Goal: Task Accomplishment & Management: Manage account settings

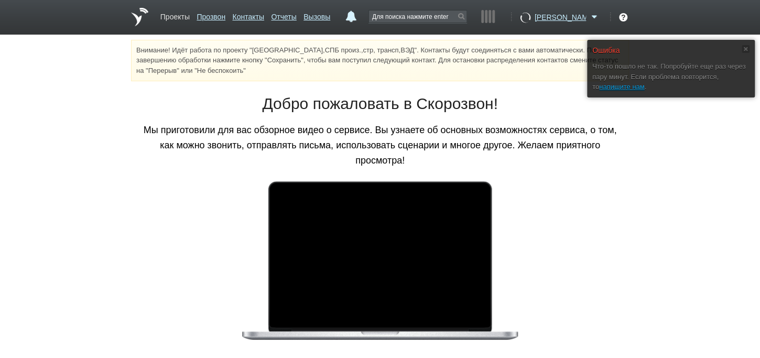
click at [174, 17] on link "Проекты" at bounding box center [174, 14] width 29 height 15
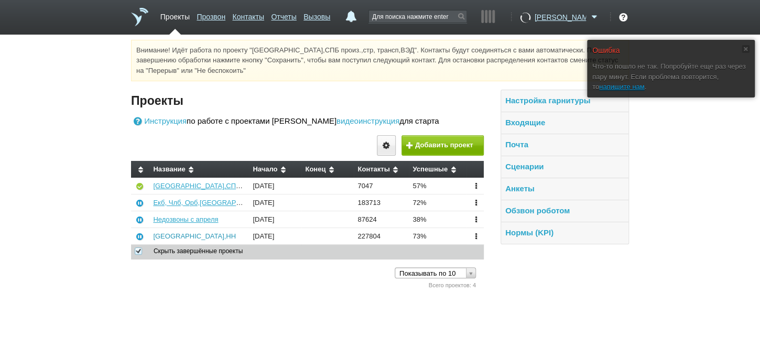
click at [168, 240] on link "[GEOGRAPHIC_DATA],НН" at bounding box center [194, 236] width 83 height 8
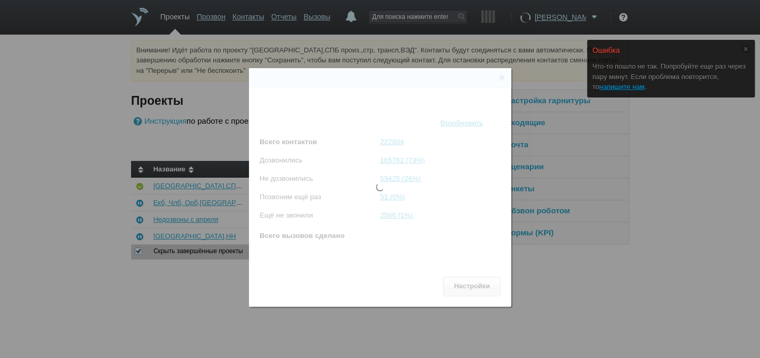
click at [499, 56] on div "Состояние проекта × [GEOGRAPHIC_DATA],НН Статус Приостановлен Возобновить Всего…" at bounding box center [380, 183] width 760 height 367
click at [153, 313] on div "Состояние проекта × [GEOGRAPHIC_DATA],НН Статус Приостановлен Возобновить Всего…" at bounding box center [380, 183] width 760 height 367
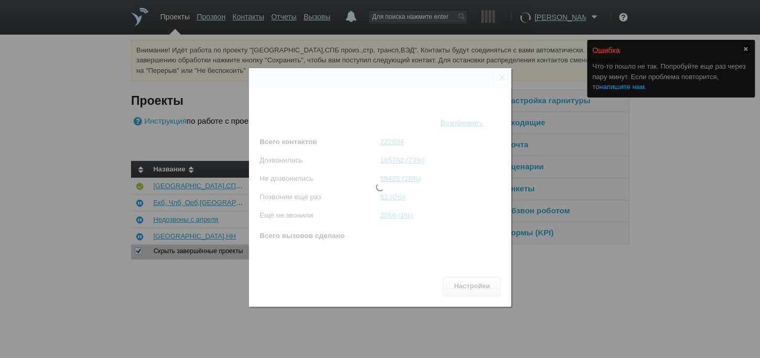
click at [644, 89] on link "напишите нам" at bounding box center [621, 87] width 45 height 8
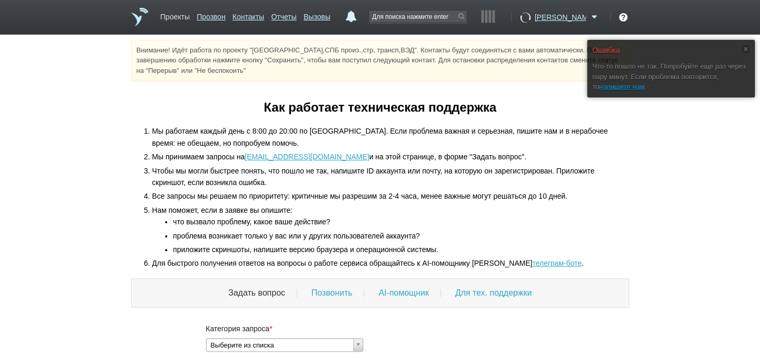
click at [176, 14] on link "Проекты" at bounding box center [174, 14] width 29 height 15
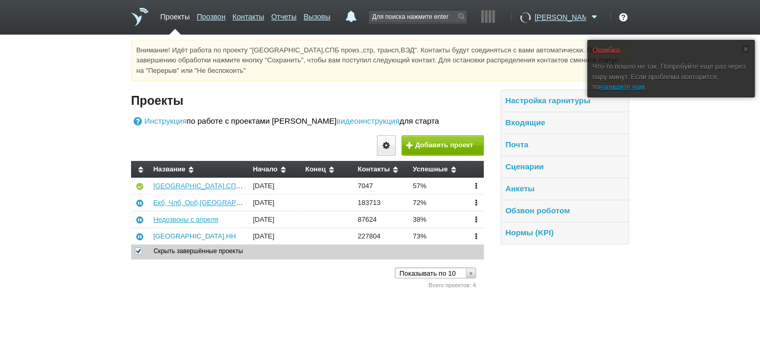
click at [156, 240] on link "[GEOGRAPHIC_DATA],НН" at bounding box center [194, 236] width 83 height 8
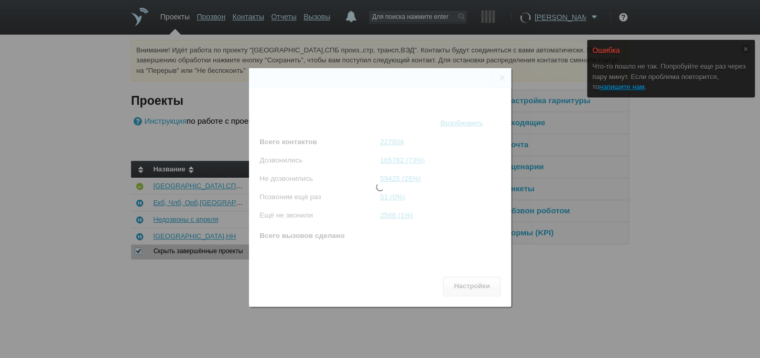
click at [647, 265] on div "Состояние проекта × [GEOGRAPHIC_DATA],НН Статус Приостановлен Возобновить Всего…" at bounding box center [380, 183] width 760 height 367
click at [67, 187] on div "Состояние проекта × [GEOGRAPHIC_DATA],НН Статус Приостановлен Возобновить Всего…" at bounding box center [380, 183] width 760 height 367
click at [500, 55] on div "Состояние проекта × [GEOGRAPHIC_DATA],НН Статус Приостановлен Возобновить Всего…" at bounding box center [380, 183] width 760 height 367
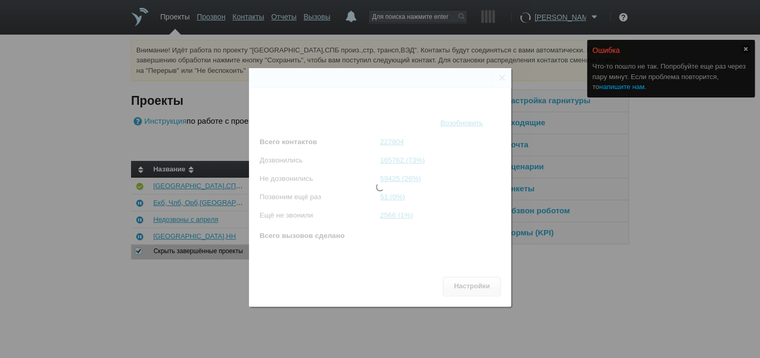
click at [644, 84] on link "напишите нам" at bounding box center [621, 87] width 45 height 8
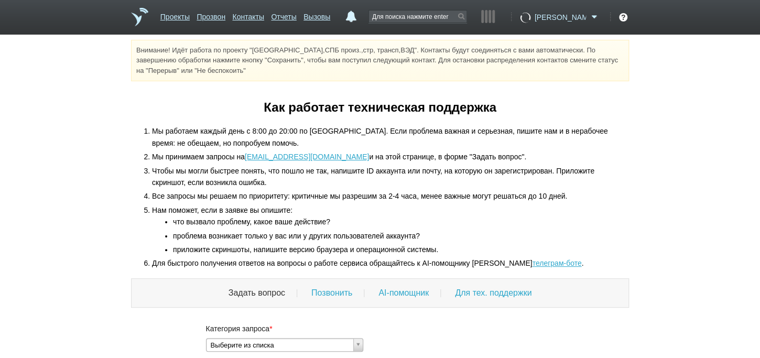
click at [593, 16] on span at bounding box center [594, 17] width 13 height 10
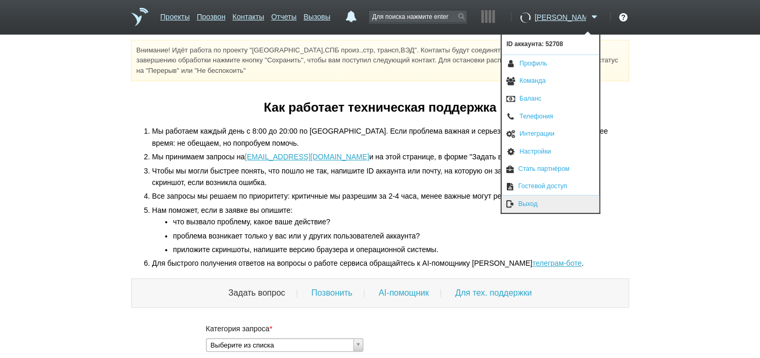
click at [551, 199] on link "Выход" at bounding box center [551, 204] width 98 height 17
